Goal: Complete application form: Complete application form

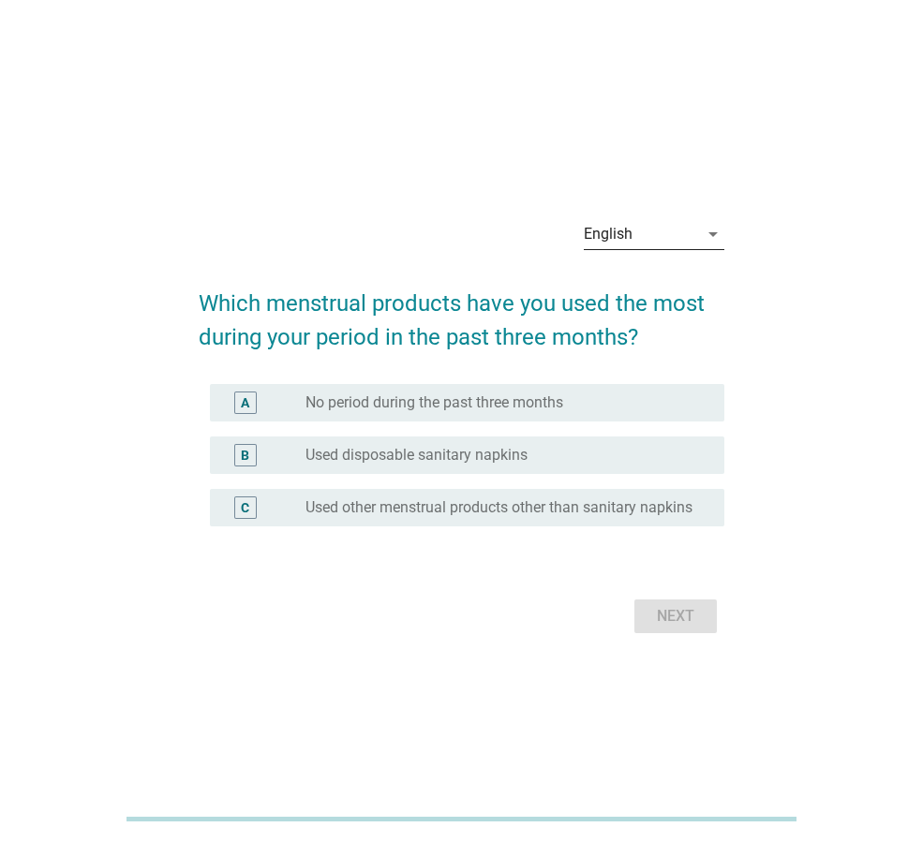
click at [685, 225] on div "English" at bounding box center [641, 234] width 114 height 30
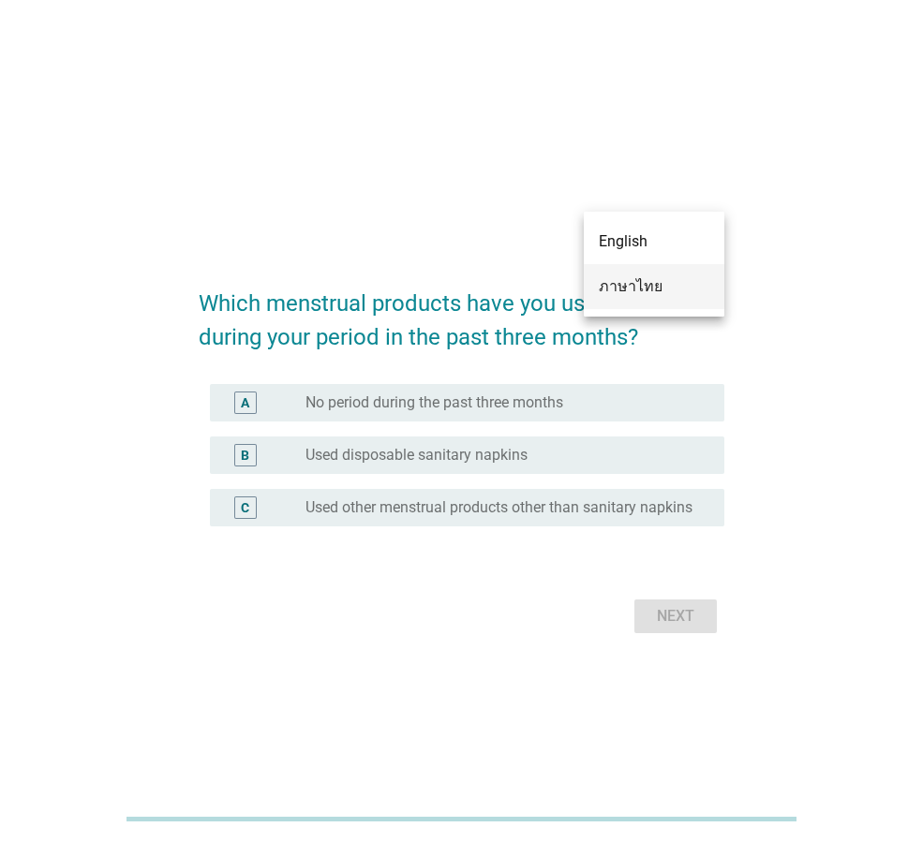
click at [678, 288] on div "ภาษาไทย" at bounding box center [654, 287] width 111 height 22
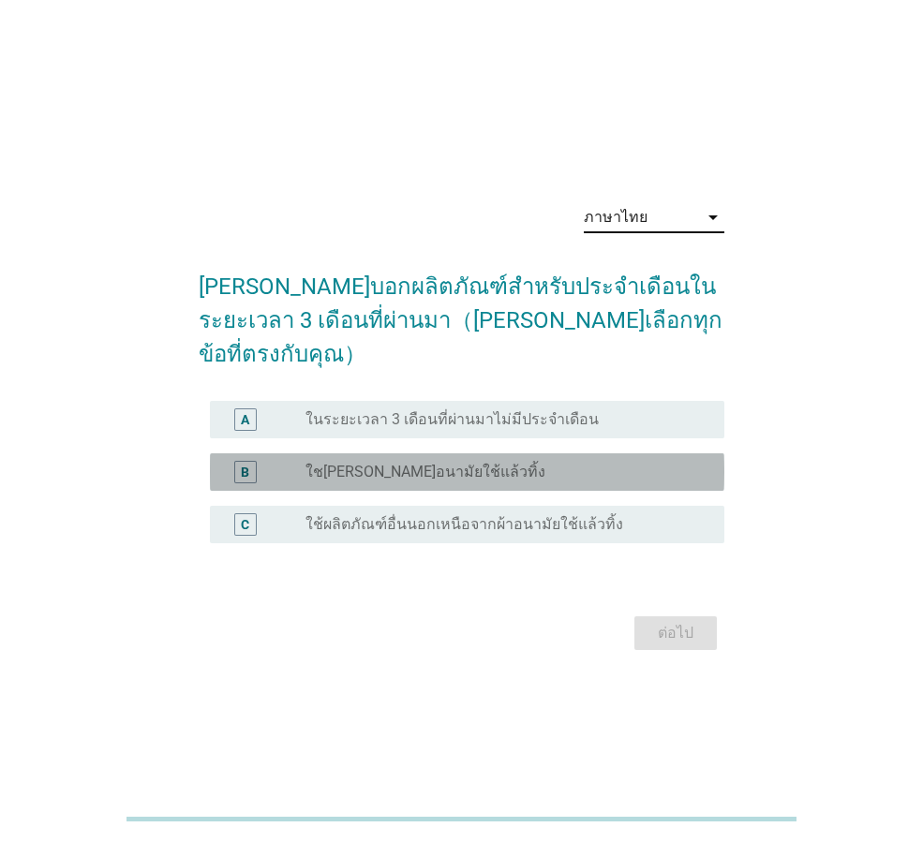
click at [574, 463] on div "radio_button_unchecked ใช[PERSON_NAME]อนามัยใช้แล้วทิ้ง" at bounding box center [500, 472] width 389 height 19
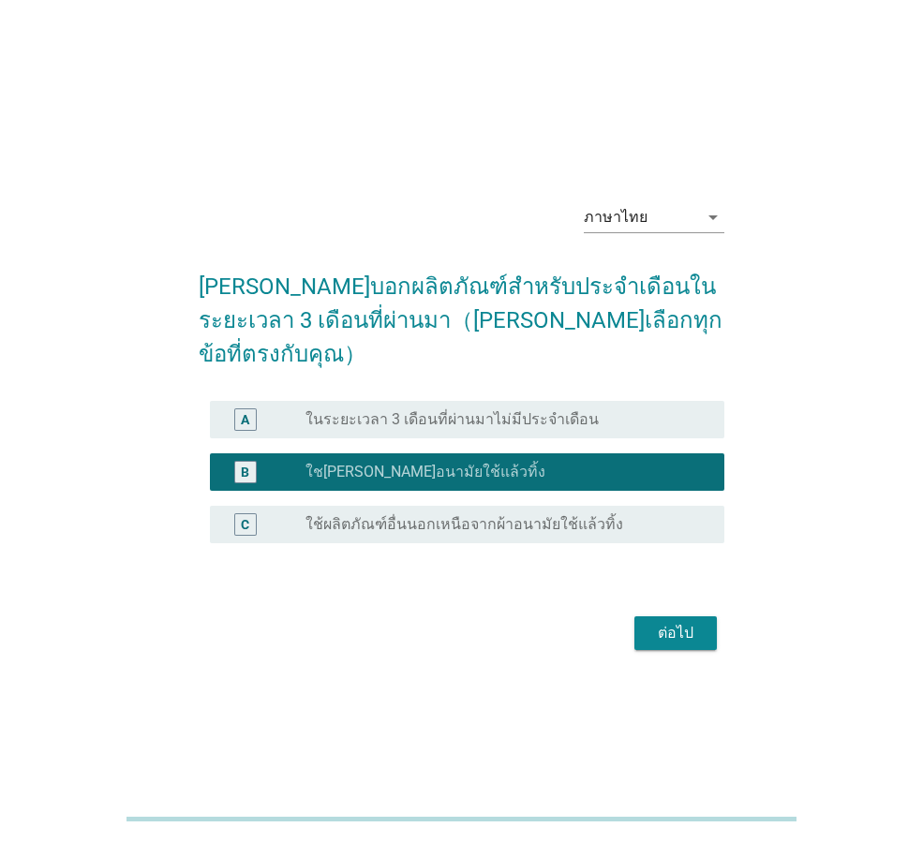
click at [683, 636] on div "ต่อไป" at bounding box center [462, 633] width 526 height 45
click at [687, 622] on div "ต่อไป" at bounding box center [675, 633] width 52 height 22
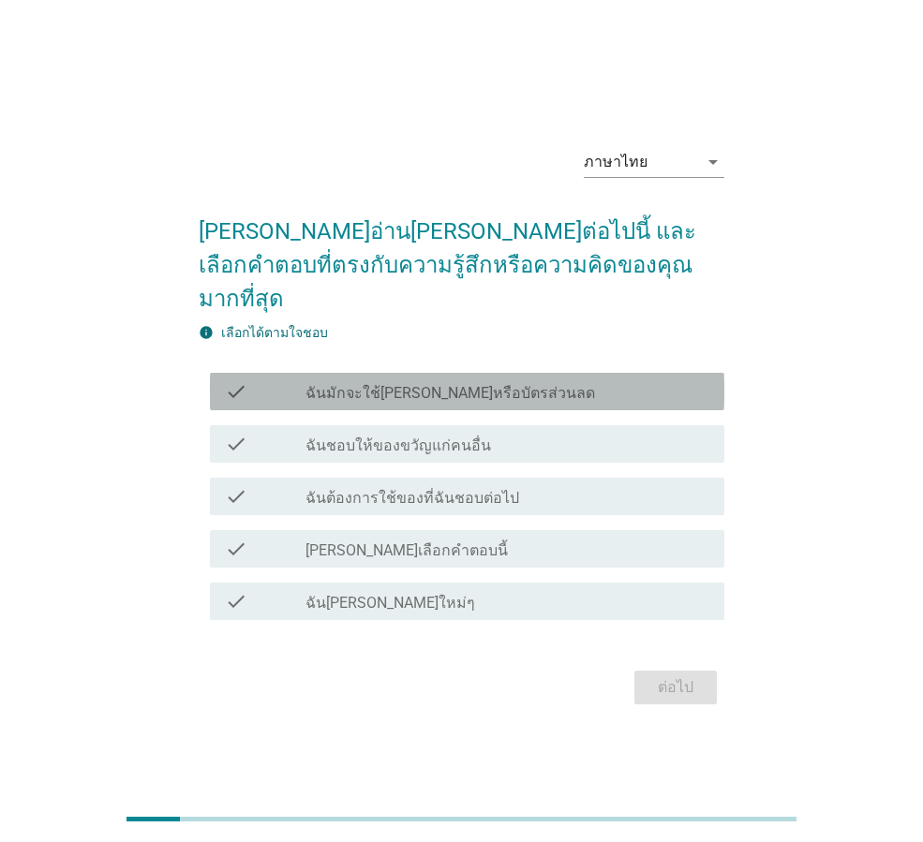
click at [548, 385] on div "check_box_outline_blank ฉันมักจะใช้[PERSON_NAME]หรือบัตรส่วนลด" at bounding box center [508, 391] width 404 height 22
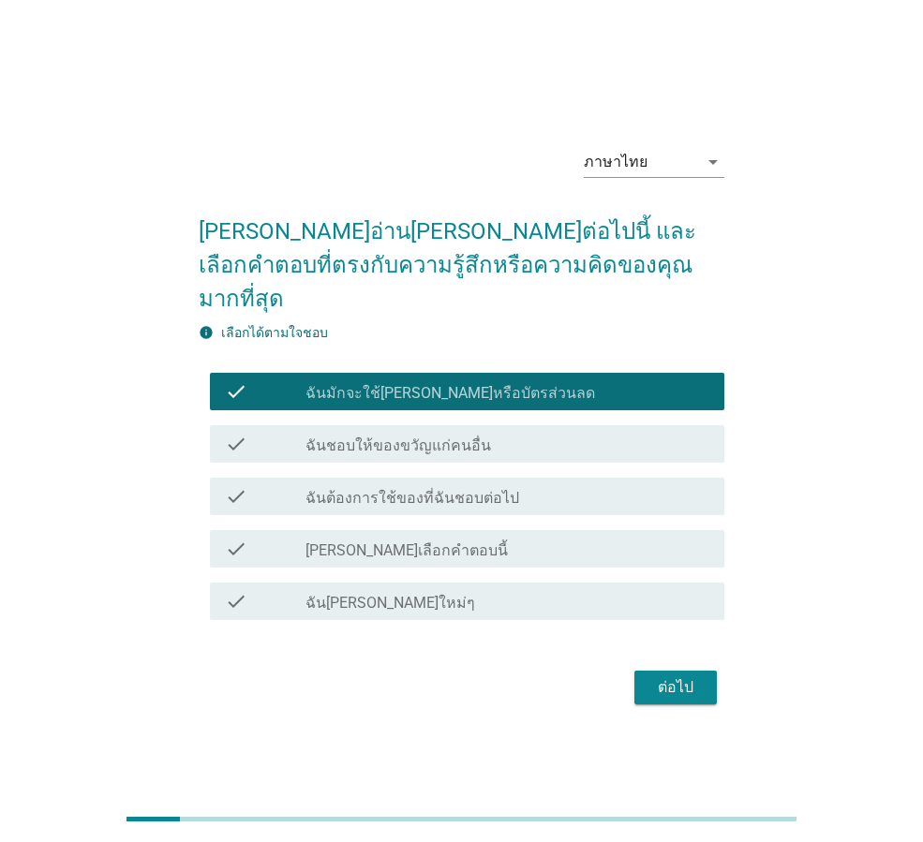
click at [548, 433] on div "check_box_outline_blank ฉันชอบให้ของขวัญแก่คนอื่น" at bounding box center [508, 444] width 404 height 22
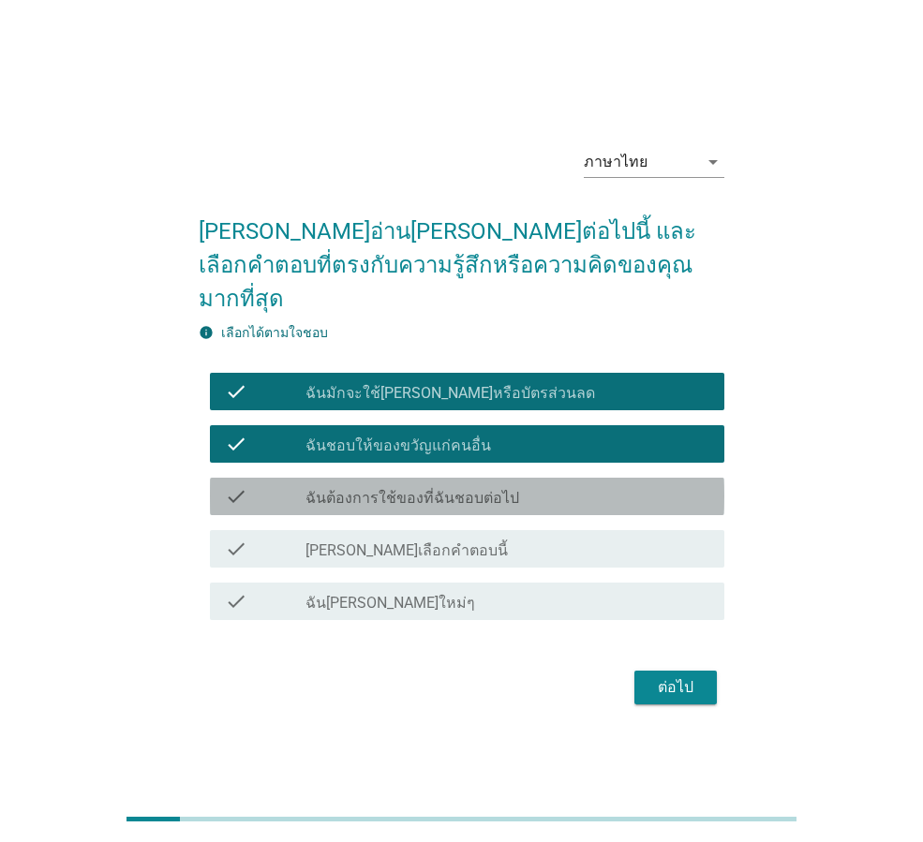
click at [546, 485] on div "check_box_outline_blank ฉันต้องการใช้ของที่ฉันชอบต่อไป" at bounding box center [508, 496] width 404 height 22
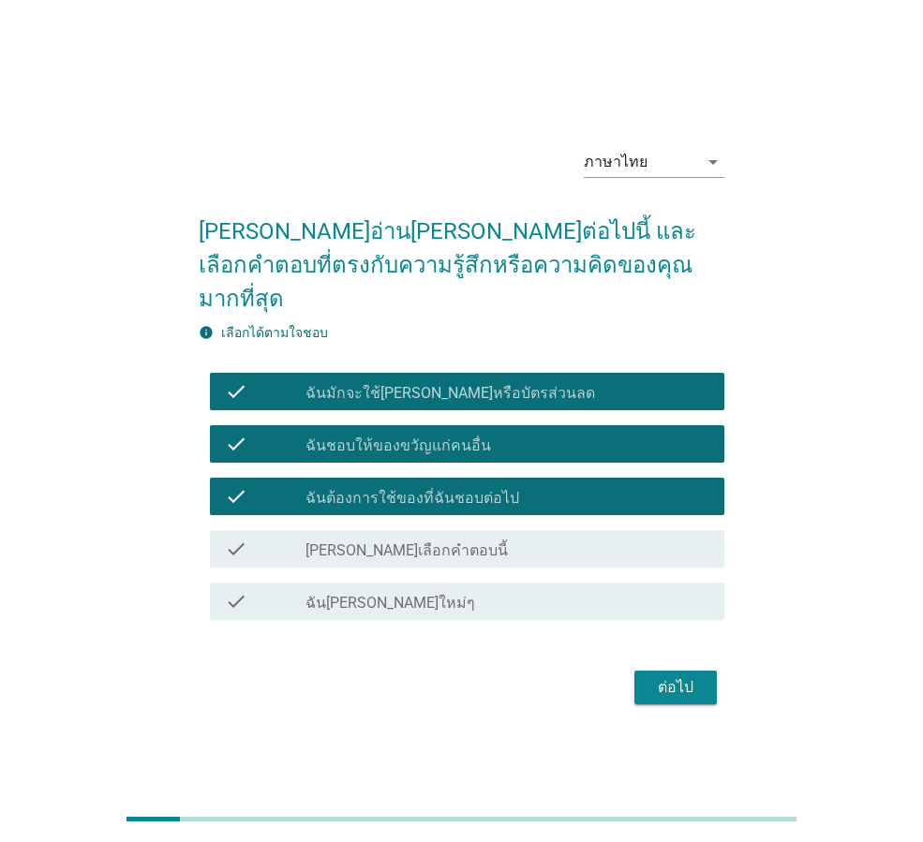
click at [636, 590] on div "check_box_outline_blank ฉัน[PERSON_NAME]ใหม่ๆ" at bounding box center [508, 601] width 404 height 22
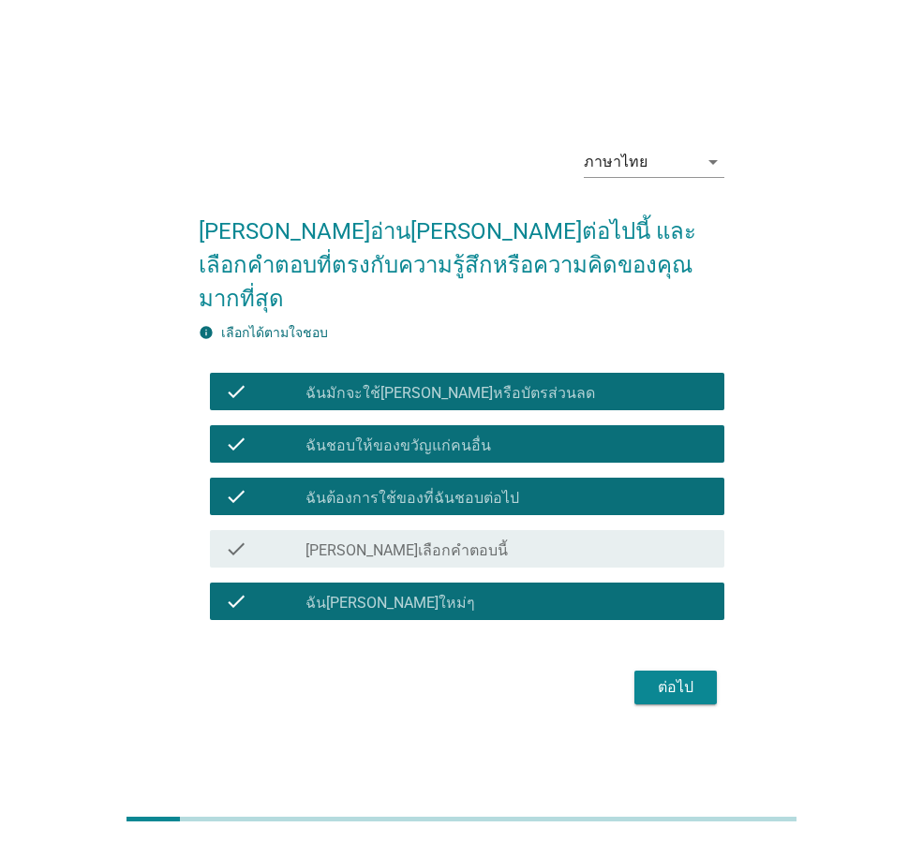
click at [680, 677] on div "ต่อไป" at bounding box center [675, 688] width 52 height 22
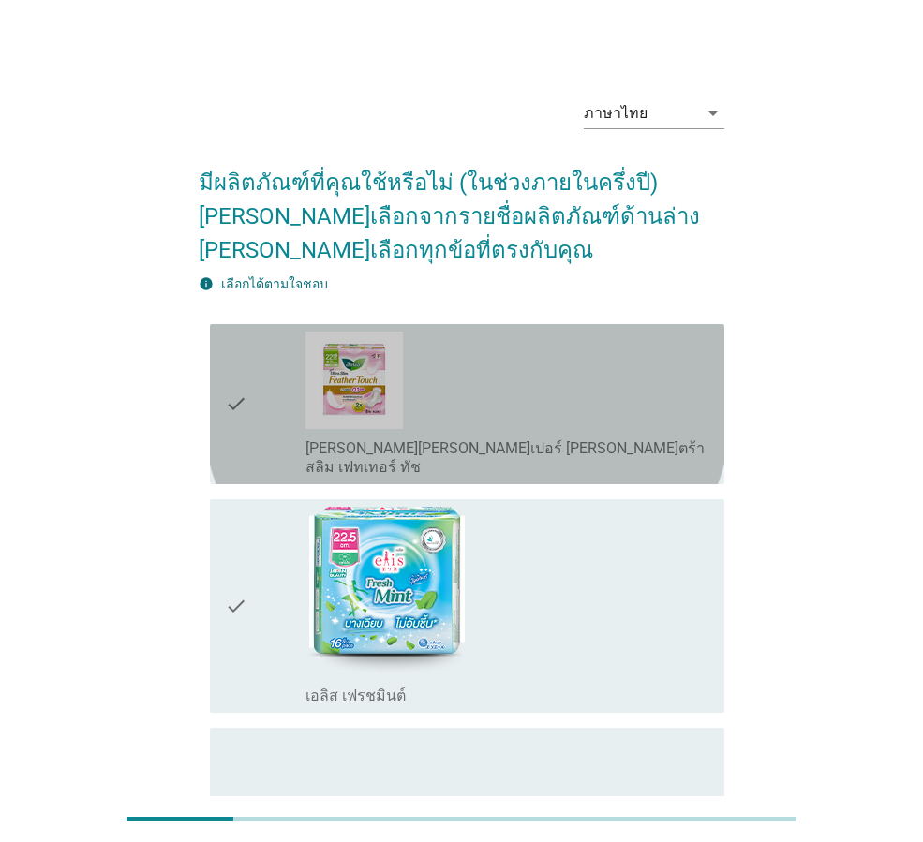
click at [575, 424] on div "check_box_outline_blank [PERSON_NAME][PERSON_NAME]เปอร์ [PERSON_NAME]ตร้า สลิม …" at bounding box center [508, 404] width 404 height 145
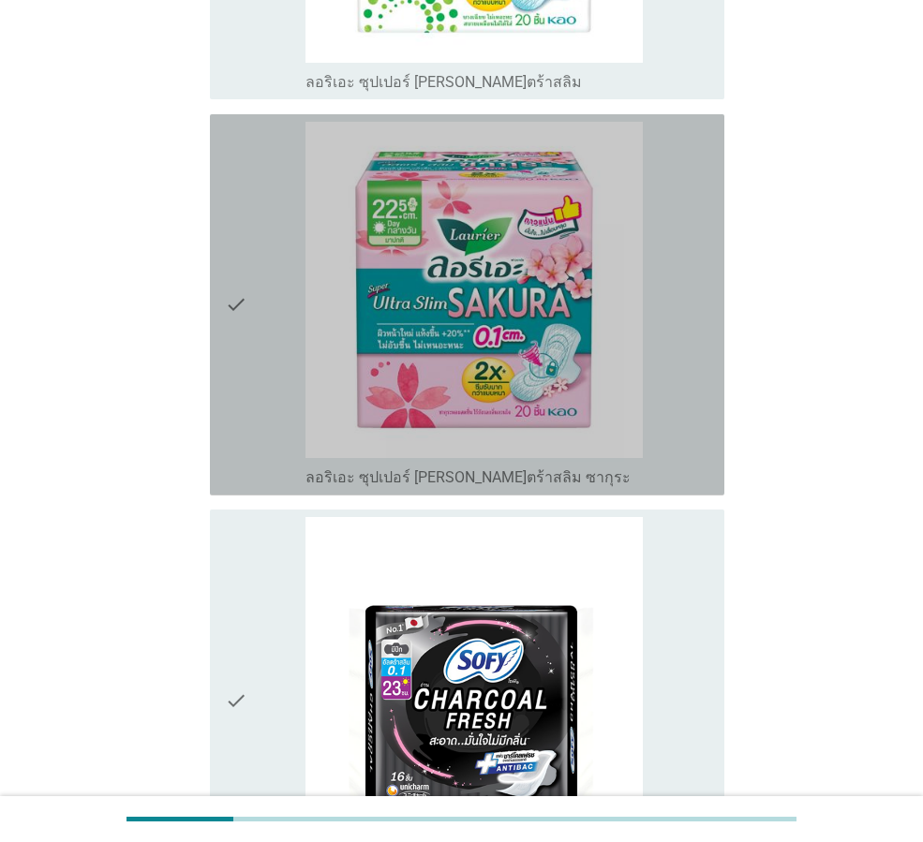
click at [575, 424] on img at bounding box center [474, 290] width 337 height 337
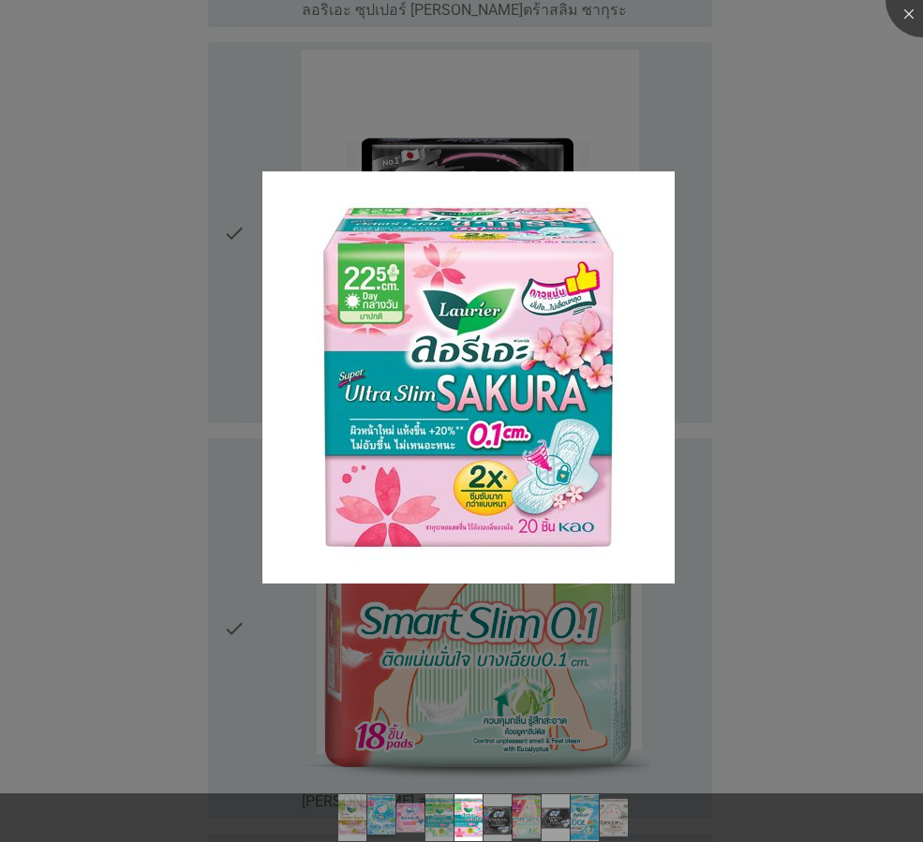
scroll to position [1874, 0]
click at [827, 151] on div at bounding box center [461, 421] width 923 height 842
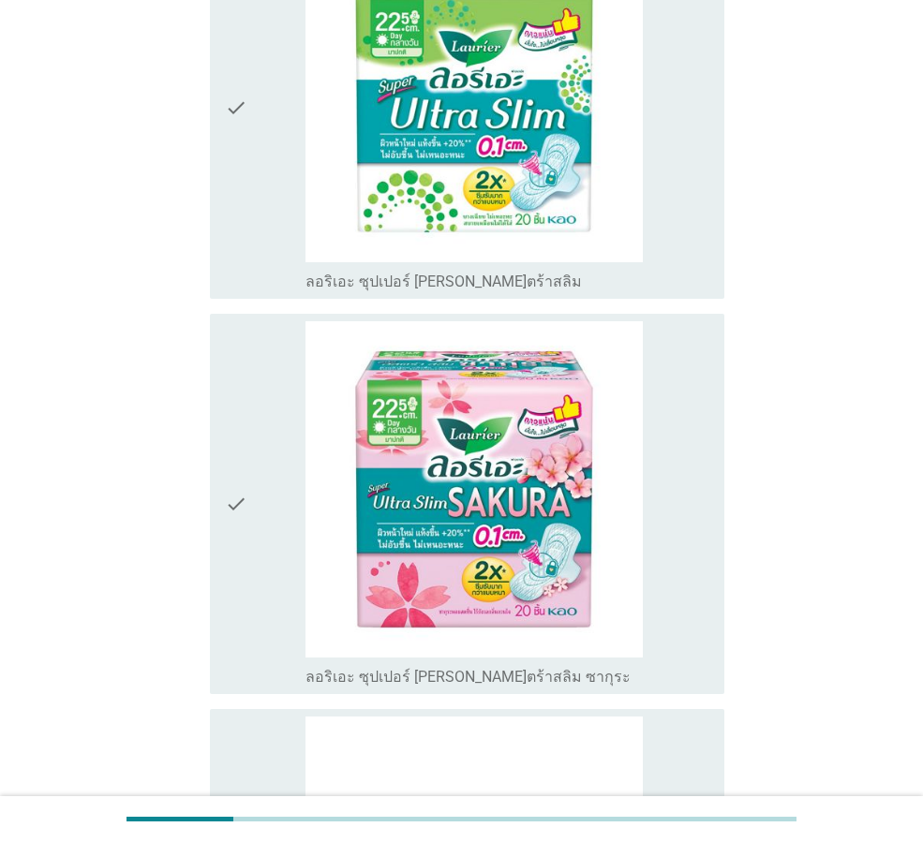
click at [249, 443] on div "check" at bounding box center [265, 504] width 81 height 366
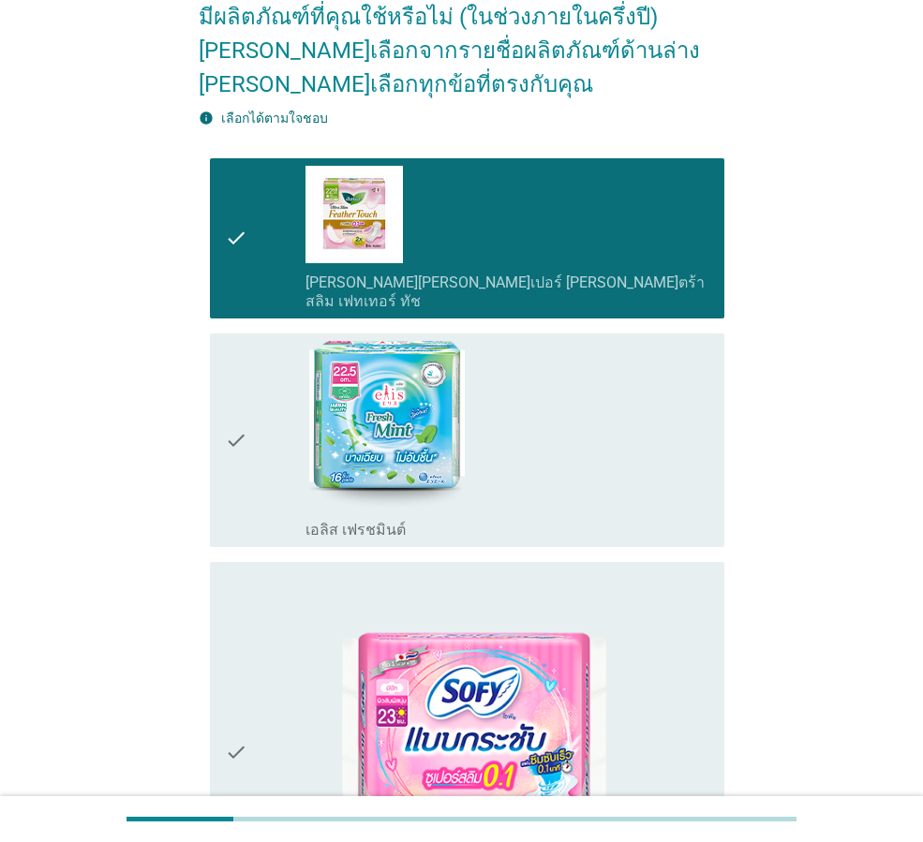
scroll to position [0, 0]
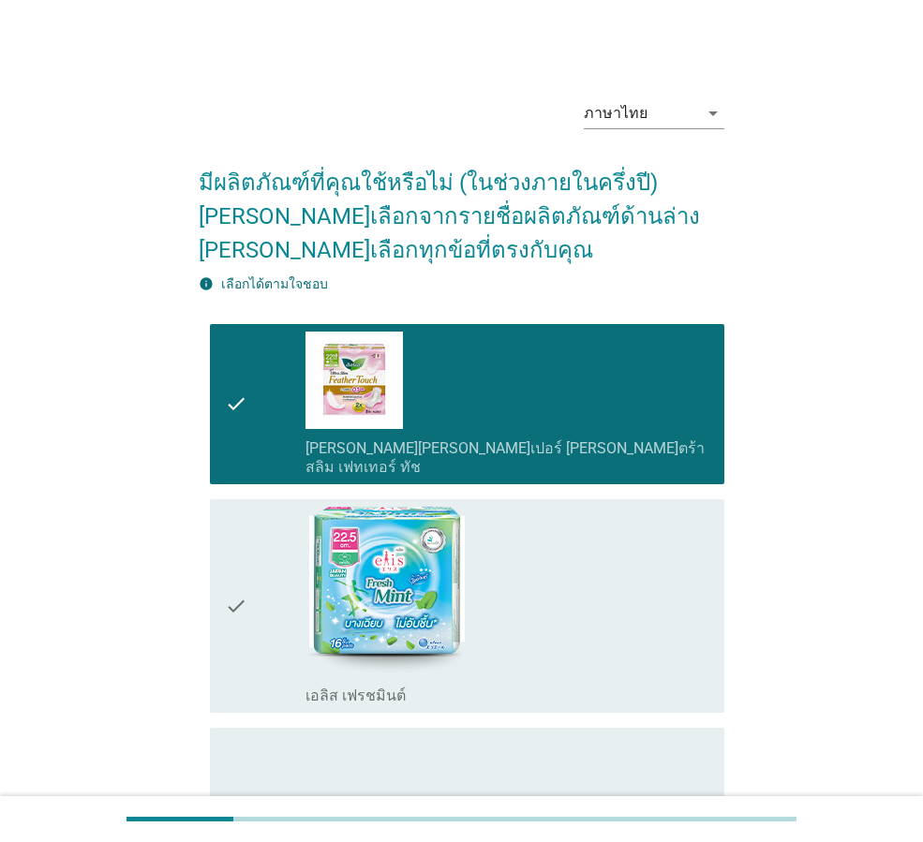
click at [242, 379] on icon "check" at bounding box center [236, 404] width 22 height 145
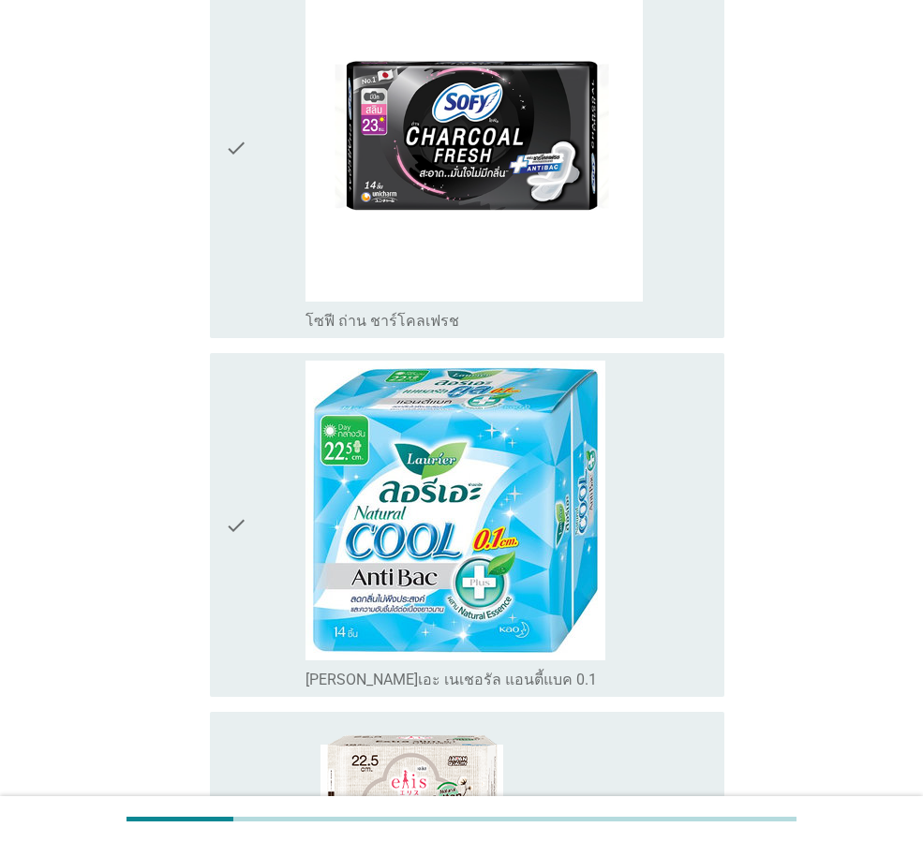
scroll to position [3080, 0]
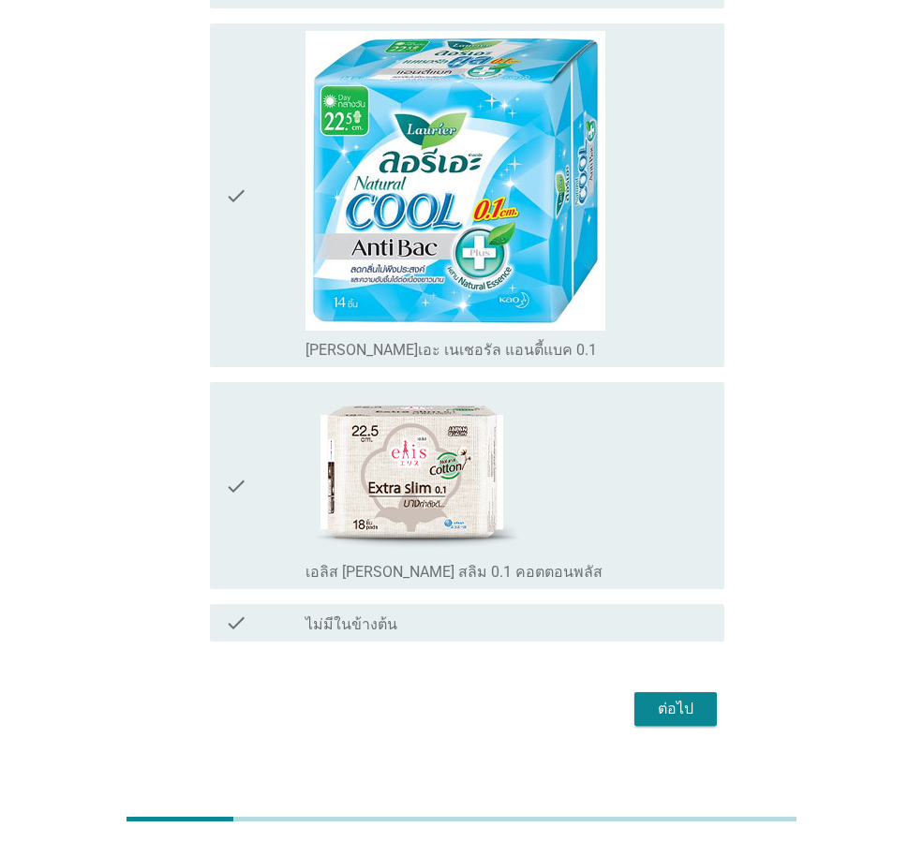
click at [678, 698] on div "ต่อไป" at bounding box center [675, 709] width 52 height 22
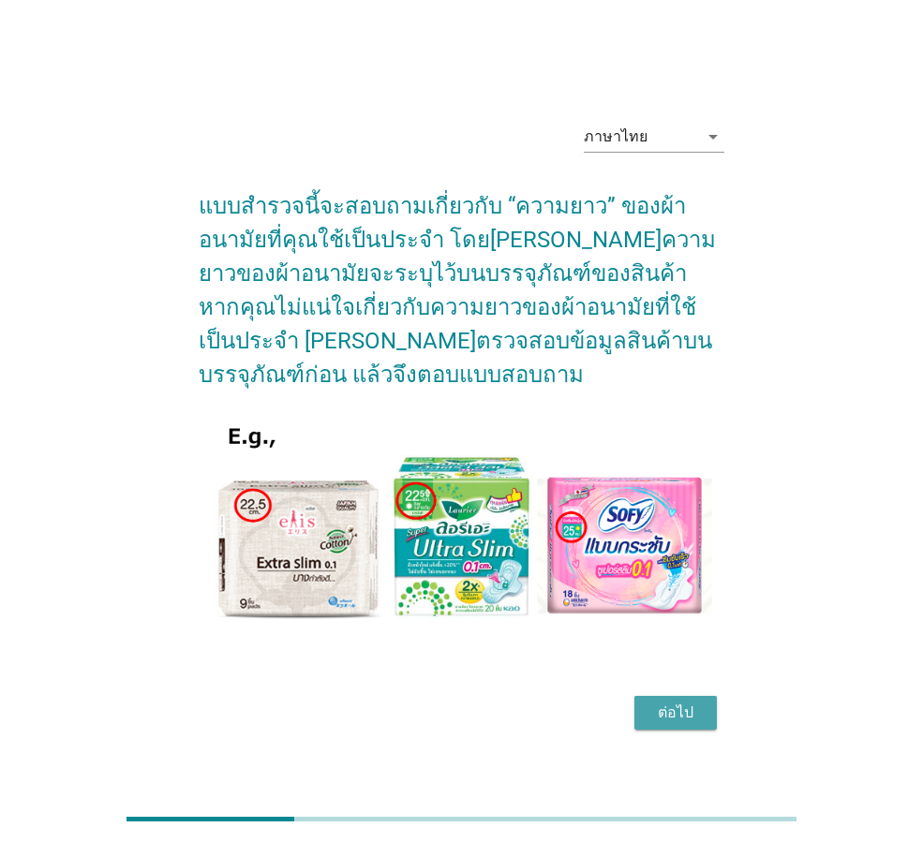
click at [693, 712] on div "ต่อไป" at bounding box center [675, 713] width 52 height 22
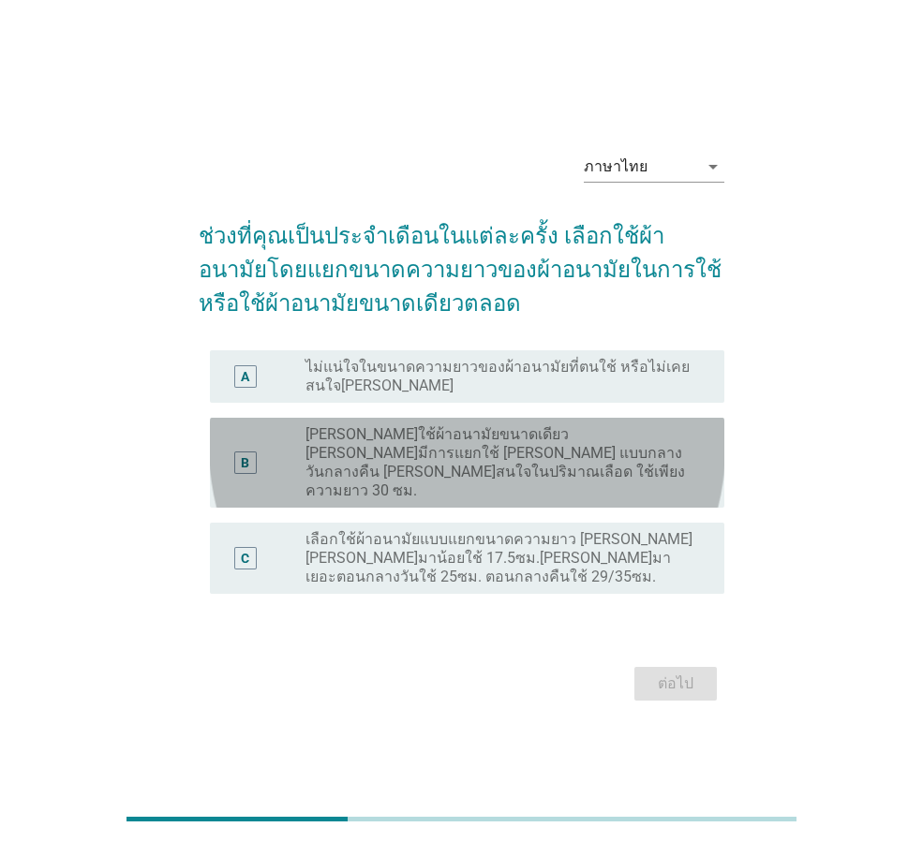
click at [475, 466] on label "[PERSON_NAME]ใช้ผ้าอนามัยขนาดเดียว [PERSON_NAME]มีการแยกใช้ [PERSON_NAME] แบบกล…" at bounding box center [500, 462] width 389 height 75
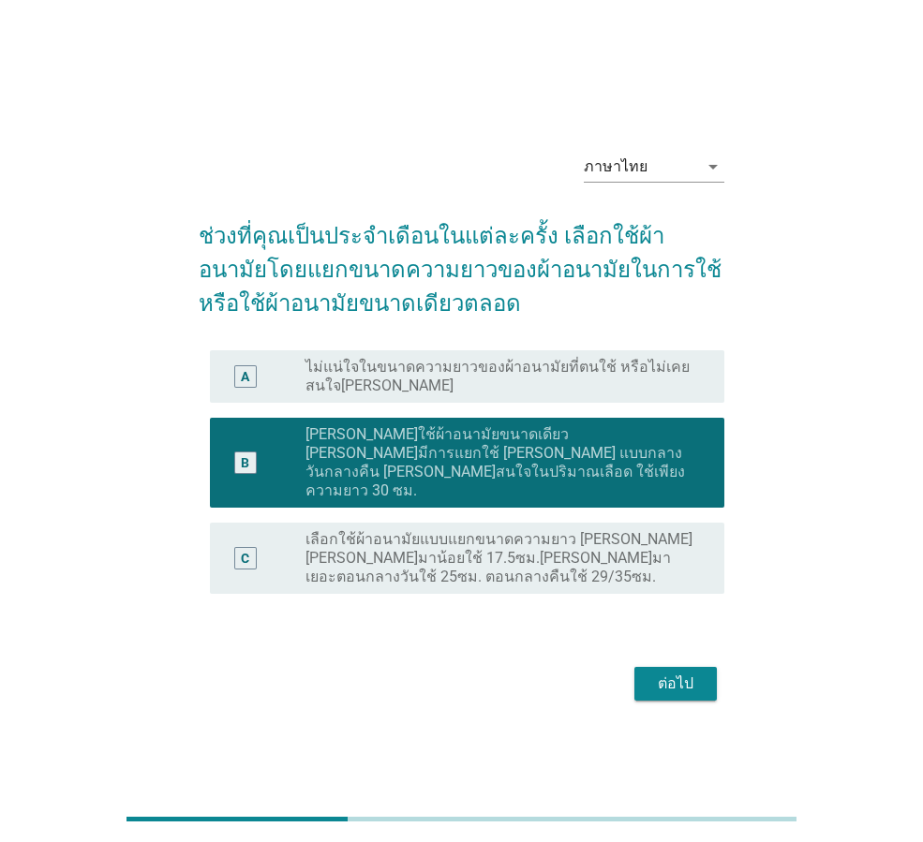
click at [677, 673] on div "ต่อไป" at bounding box center [675, 684] width 52 height 22
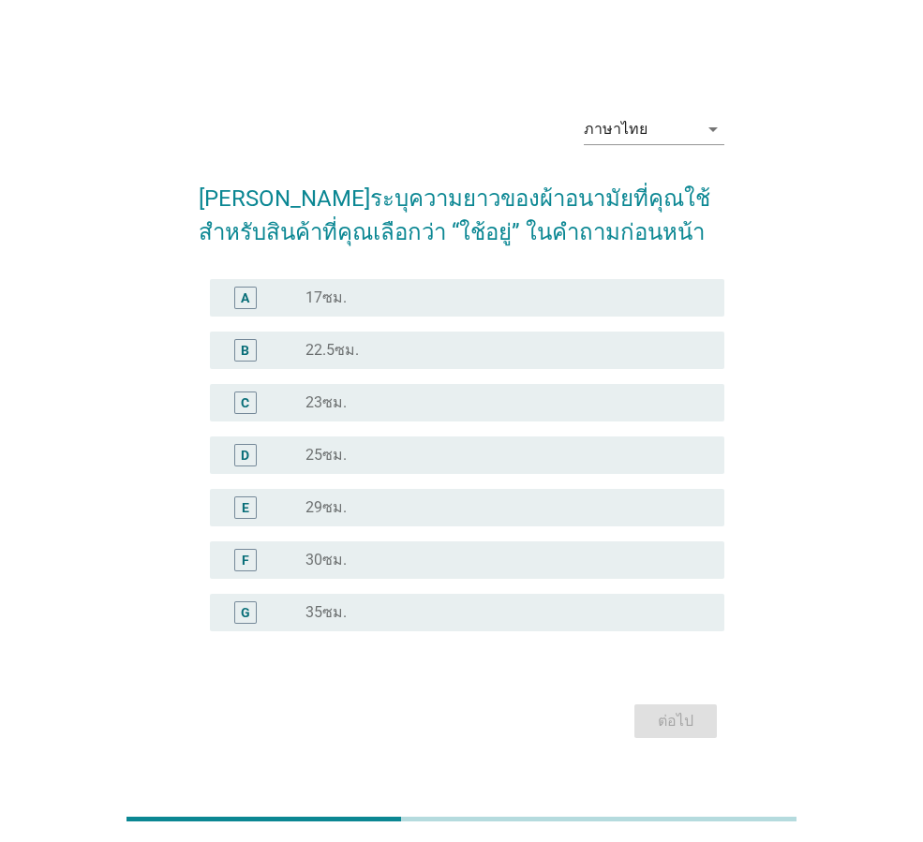
click at [497, 451] on div "radio_button_unchecked 25ซม." at bounding box center [500, 455] width 389 height 19
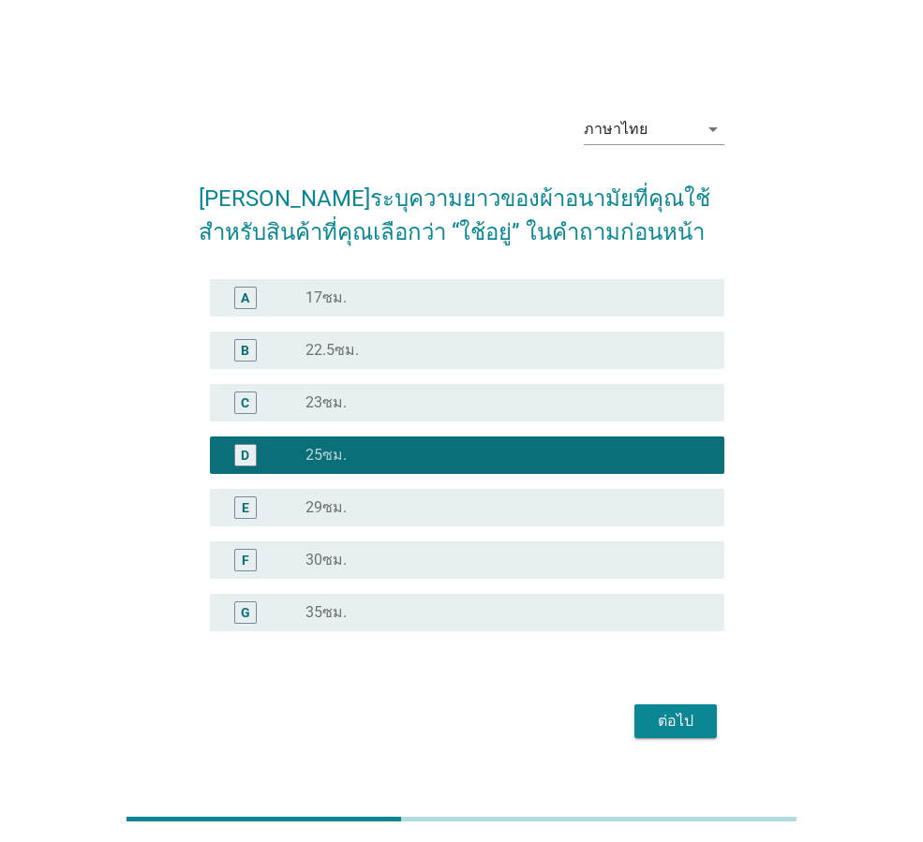
drag, startPoint x: 648, startPoint y: 702, endPoint x: 659, endPoint y: 720, distance: 21.1
click at [649, 705] on div "ต่อไป" at bounding box center [462, 721] width 526 height 45
click at [659, 720] on div "ต่อไป" at bounding box center [675, 721] width 52 height 22
